Goal: Find contact information: Find contact information

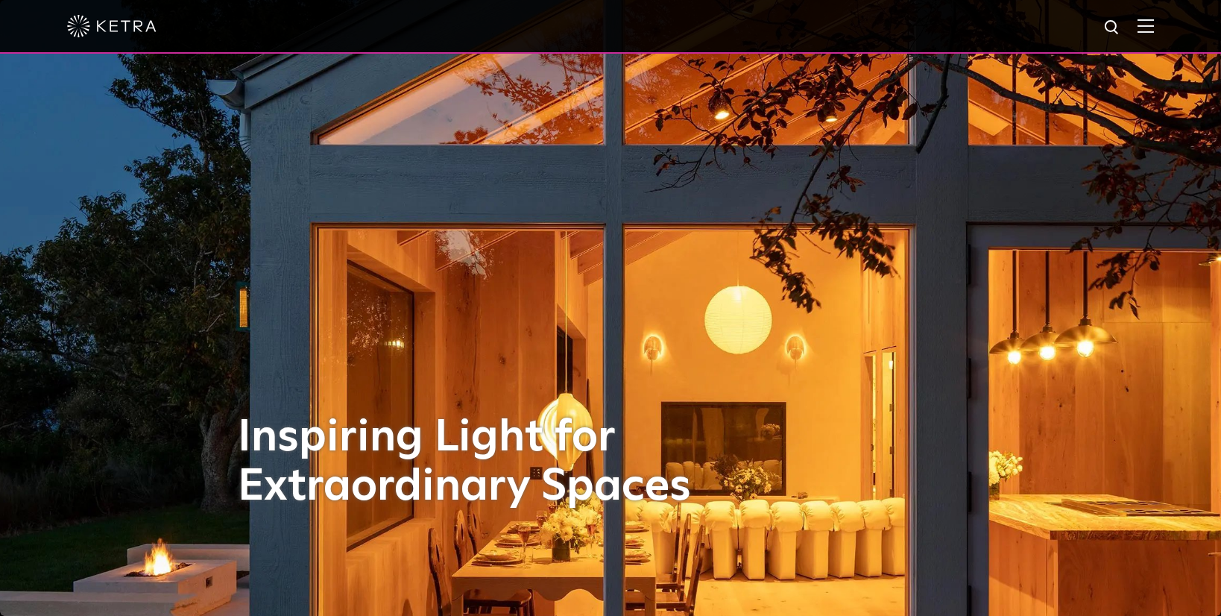
click at [1147, 26] on div at bounding box center [610, 26] width 1087 height 52
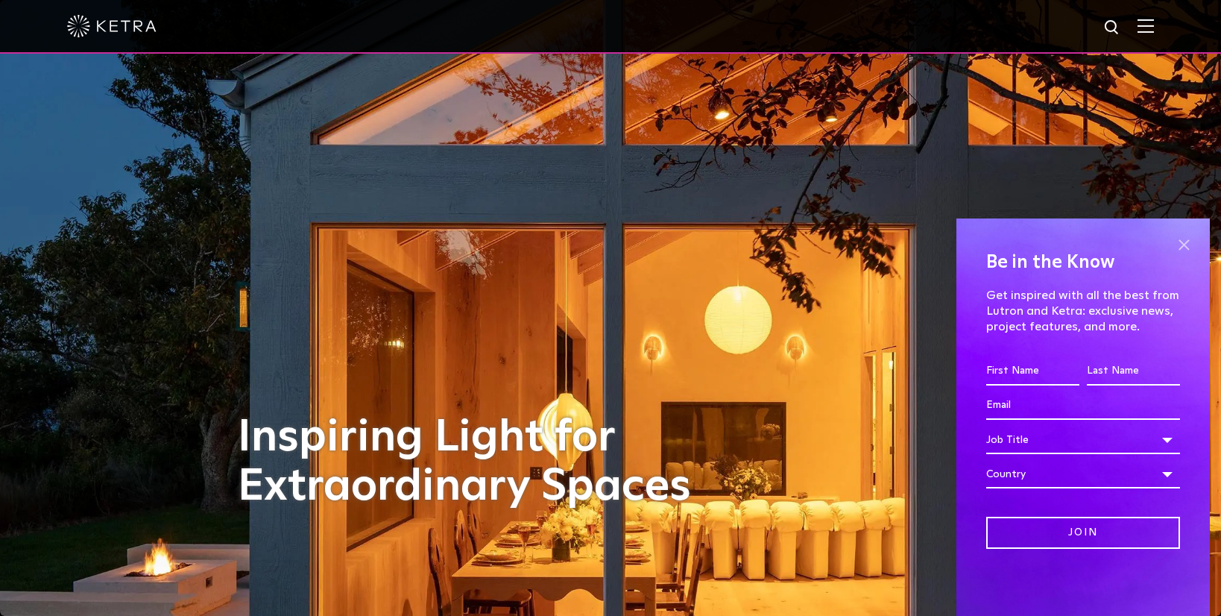
click at [1183, 235] on span at bounding box center [1184, 244] width 22 height 22
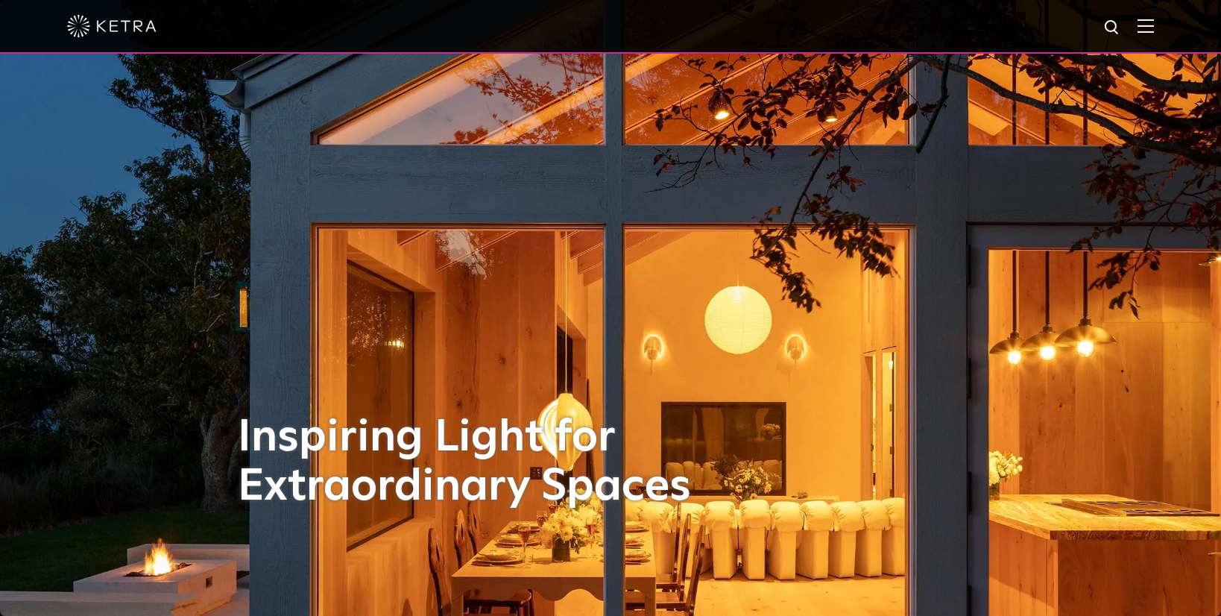
click at [1154, 29] on img at bounding box center [1146, 26] width 16 height 14
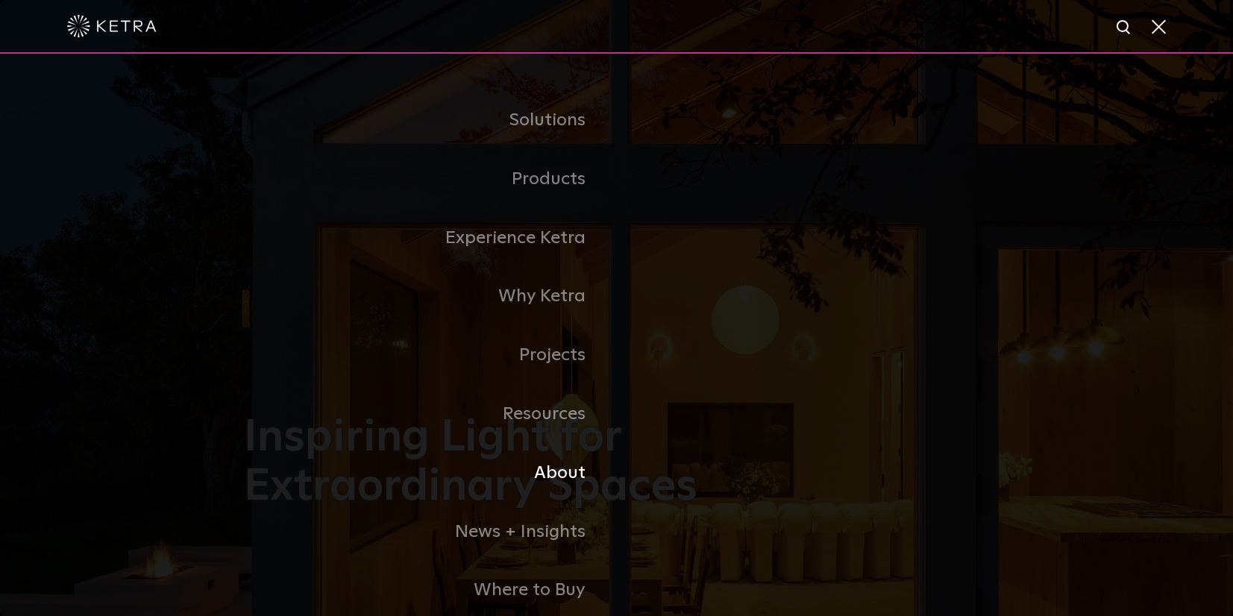
click at [559, 472] on link "About" at bounding box center [430, 473] width 373 height 59
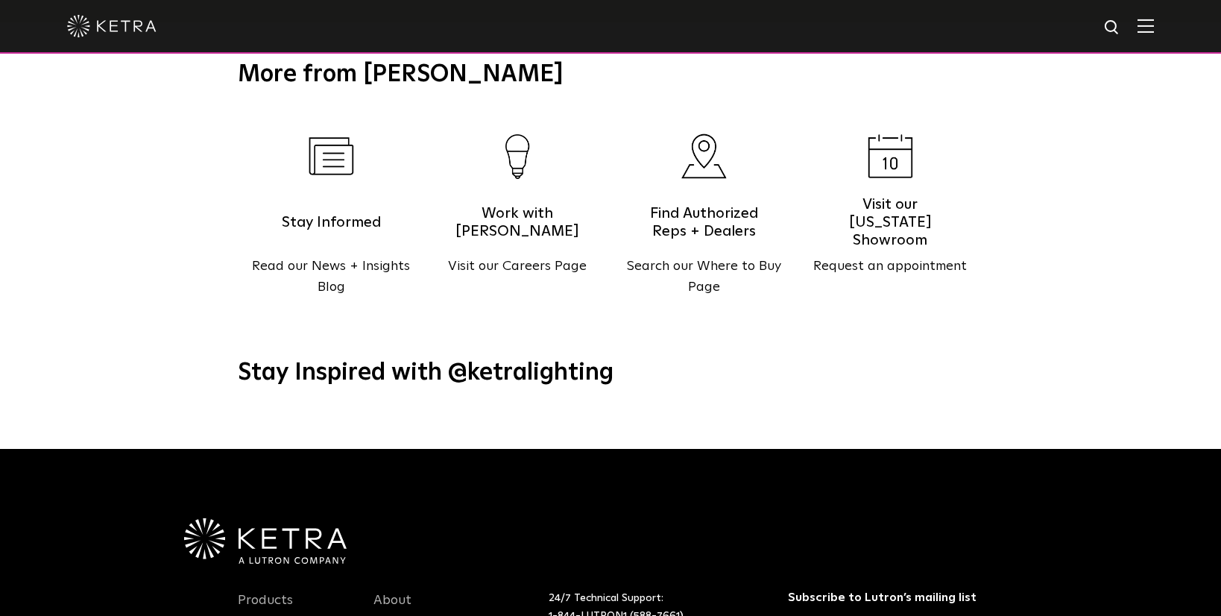
scroll to position [1922, 0]
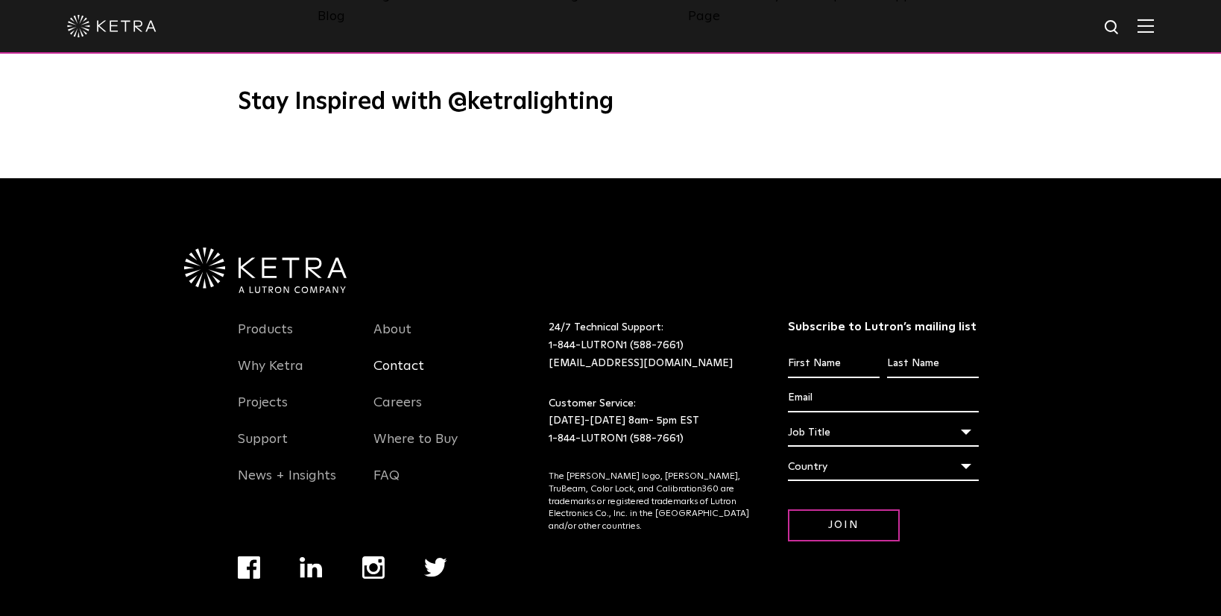
click at [400, 358] on link "Contact" at bounding box center [399, 375] width 51 height 34
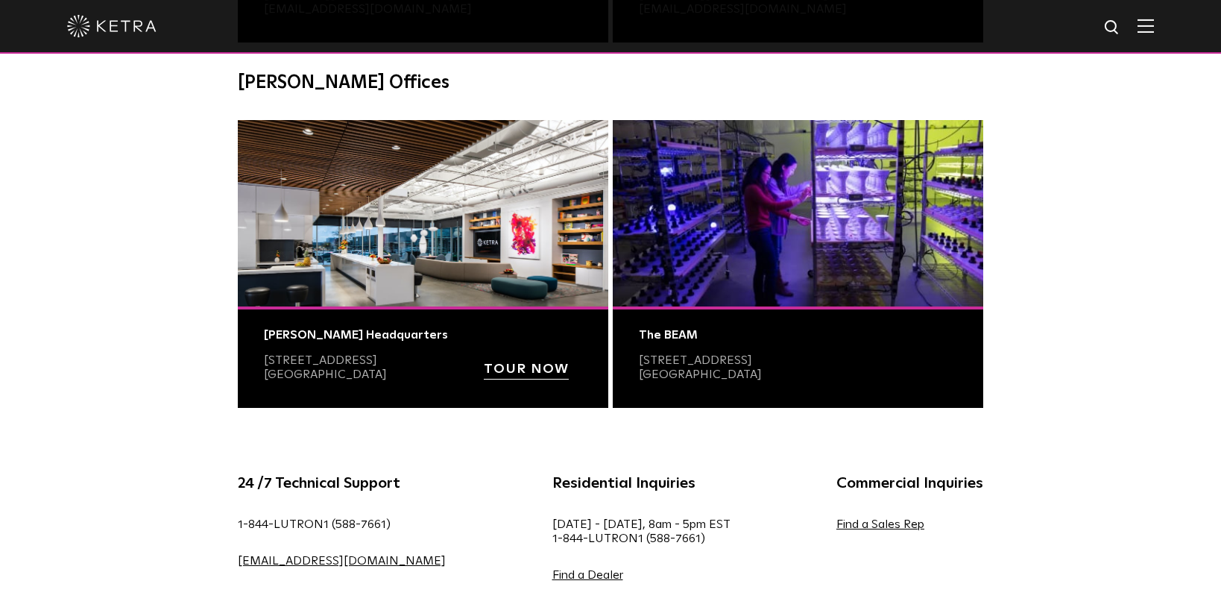
scroll to position [522, 0]
